Goal: Information Seeking & Learning: Compare options

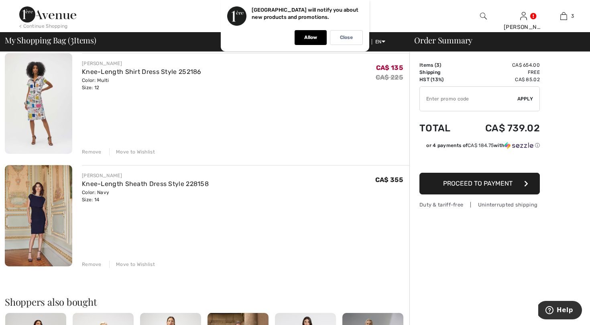
scroll to position [170, 0]
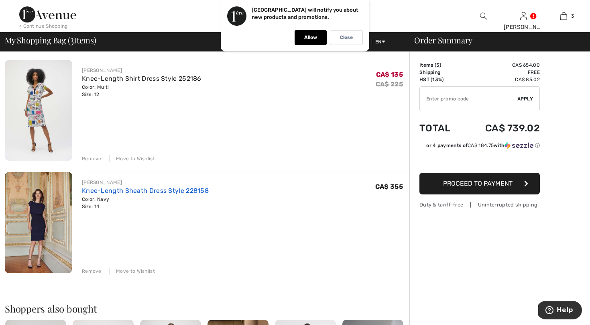
click at [135, 191] on link "Knee-Length Sheath Dress Style 228158" at bounding box center [145, 191] width 127 height 8
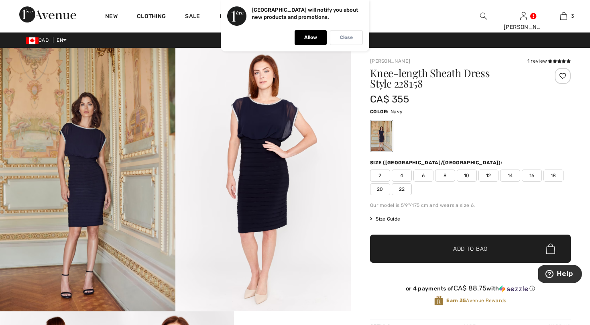
click at [349, 39] on p "Close" at bounding box center [346, 38] width 13 height 6
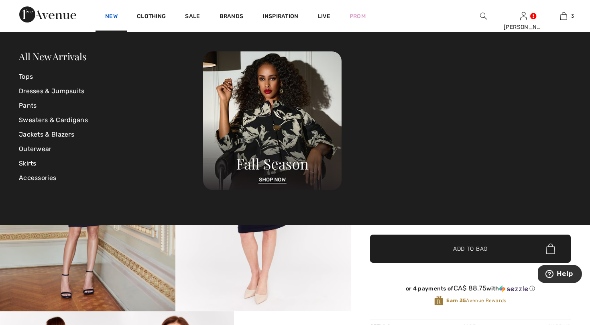
click at [115, 13] on link "New" at bounding box center [111, 17] width 12 height 8
click at [43, 90] on link "Dresses & Jumpsuits" at bounding box center [111, 91] width 184 height 14
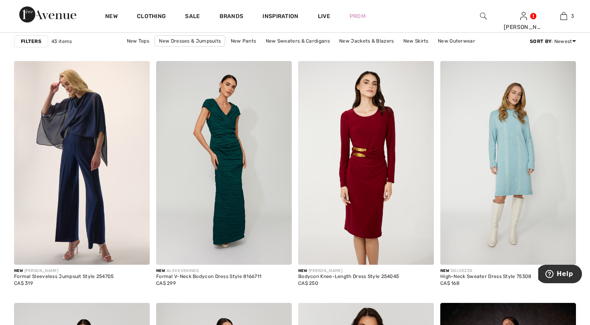
scroll to position [1132, 0]
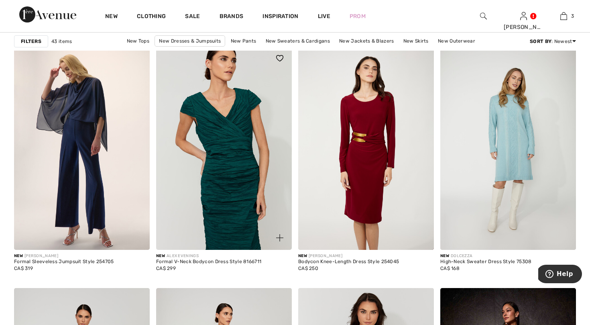
click at [242, 159] on img at bounding box center [224, 148] width 136 height 204
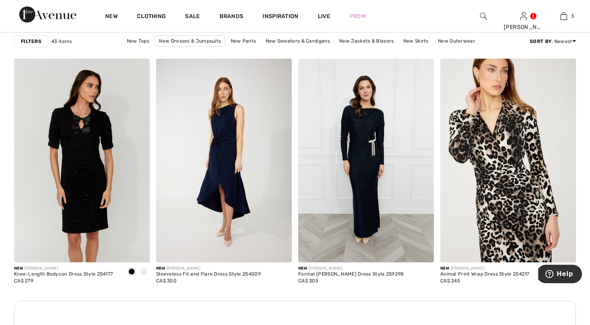
scroll to position [1604, 0]
click at [144, 271] on span at bounding box center [144, 271] width 6 height 6
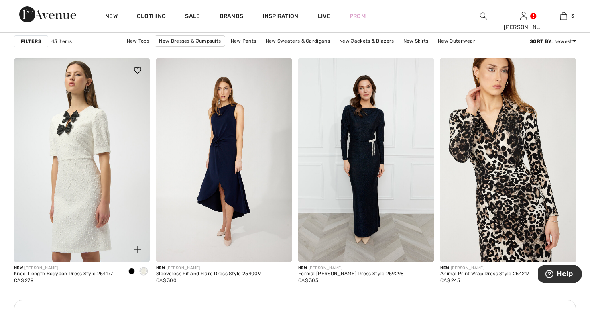
click at [88, 154] on img at bounding box center [82, 160] width 136 height 204
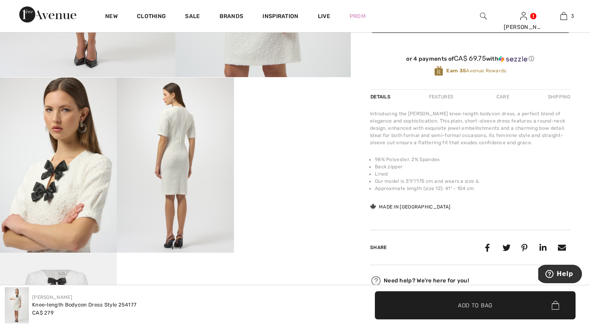
scroll to position [233, 0]
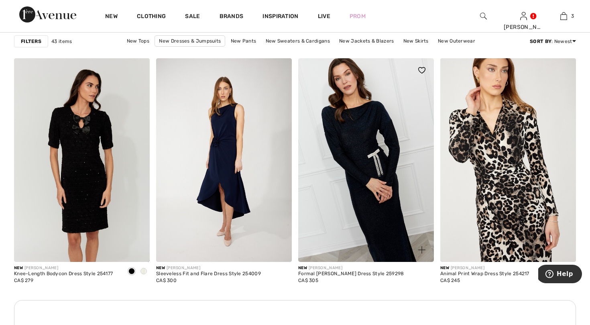
click at [391, 135] on img at bounding box center [366, 160] width 136 height 204
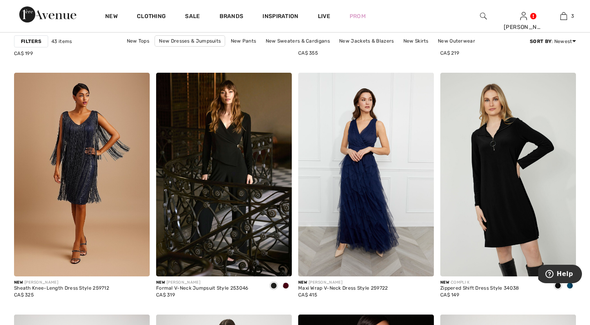
scroll to position [2411, 0]
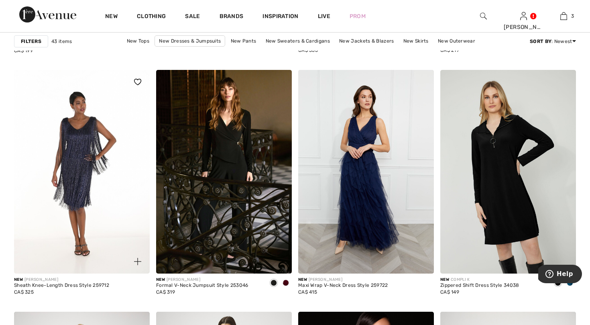
click at [94, 178] on img at bounding box center [82, 172] width 136 height 204
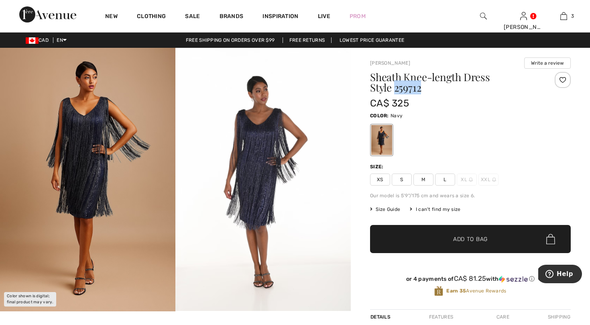
drag, startPoint x: 398, startPoint y: 90, endPoint x: 372, endPoint y: 90, distance: 26.1
click at [372, 90] on h1 "Sheath Knee-length Dress Style 259712" at bounding box center [453, 82] width 167 height 21
copy h1 "259712"
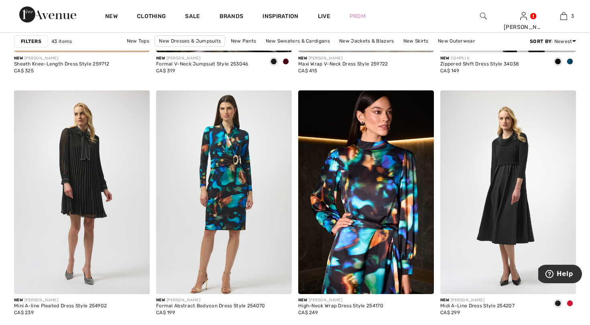
scroll to position [2634, 0]
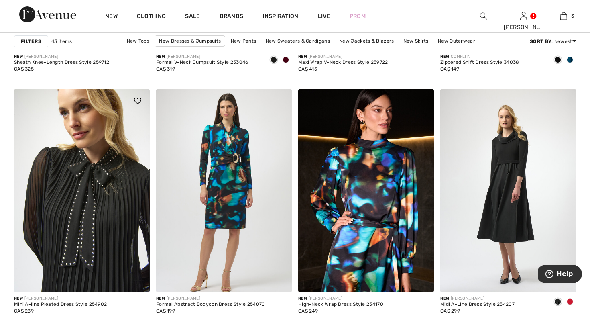
click at [88, 175] on img at bounding box center [82, 191] width 136 height 204
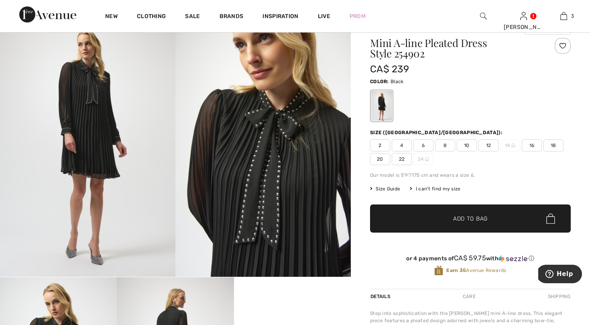
scroll to position [33, 0]
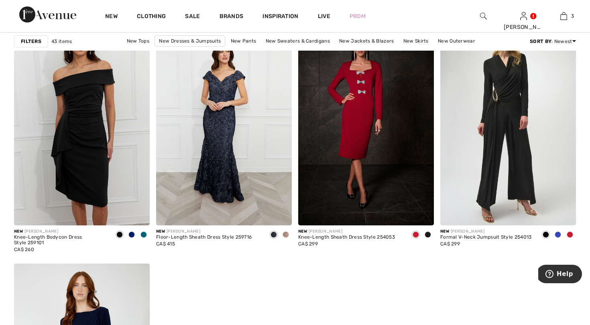
scroll to position [3036, 0]
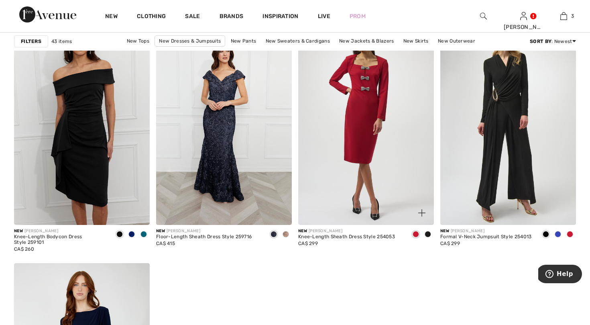
click at [361, 116] on img at bounding box center [366, 123] width 136 height 204
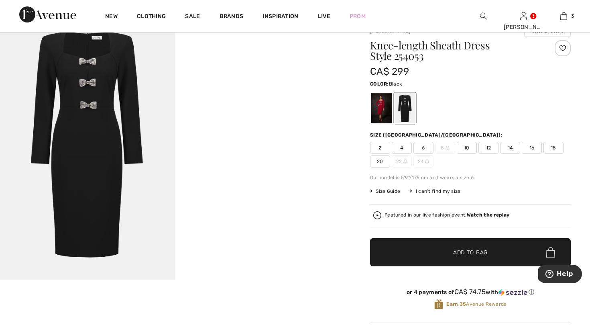
scroll to position [32, 0]
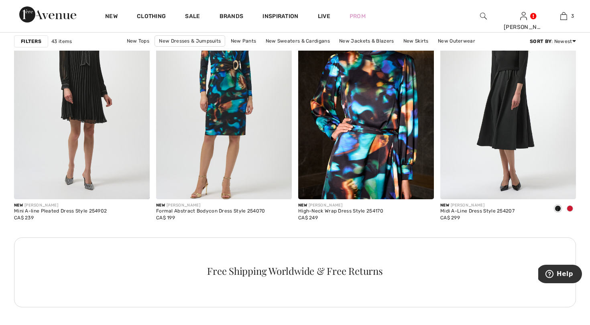
scroll to position [2669, 0]
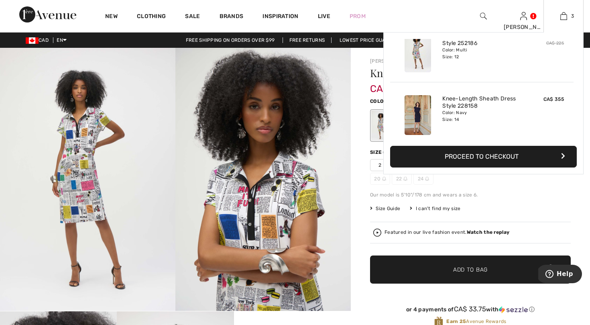
scroll to position [88, 0]
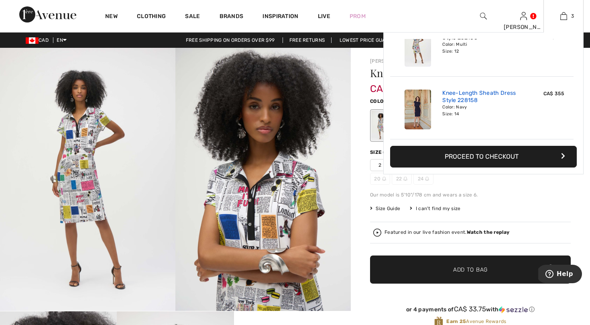
click at [473, 93] on link "Knee-Length Sheath Dress Style 228158" at bounding box center [482, 97] width 79 height 14
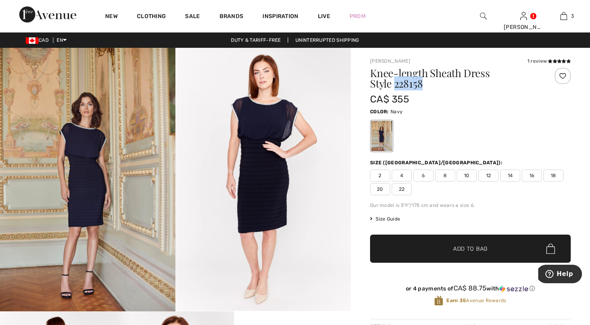
drag, startPoint x: 371, startPoint y: 85, endPoint x: 398, endPoint y: 86, distance: 26.9
click at [398, 86] on h1 "Knee-length Sheath Dress Style 228158" at bounding box center [453, 78] width 167 height 21
copy h1 "228158"
